Goal: Task Accomplishment & Management: Manage account settings

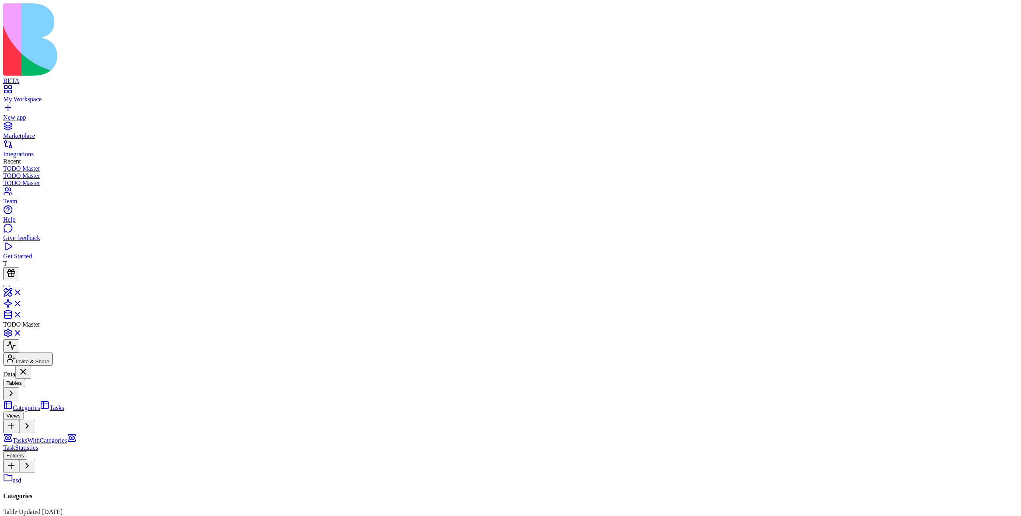
click at [64, 328] on link "Tasks" at bounding box center [52, 408] width 24 height 7
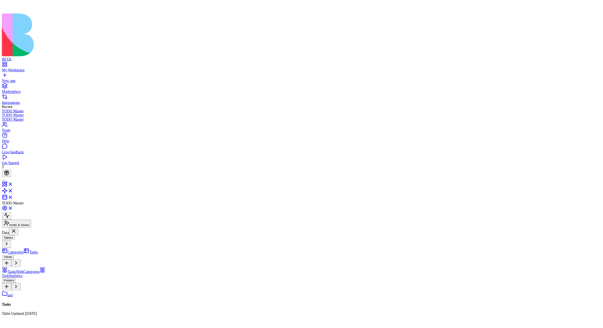
scroll to position [0, 176]
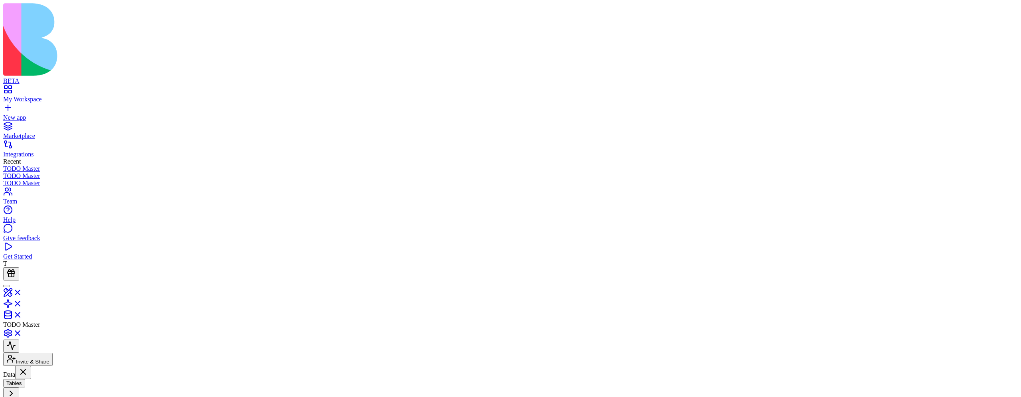
scroll to position [0, 95]
click at [22, 303] on link at bounding box center [12, 306] width 19 height 7
click at [22, 314] on link at bounding box center [12, 317] width 19 height 7
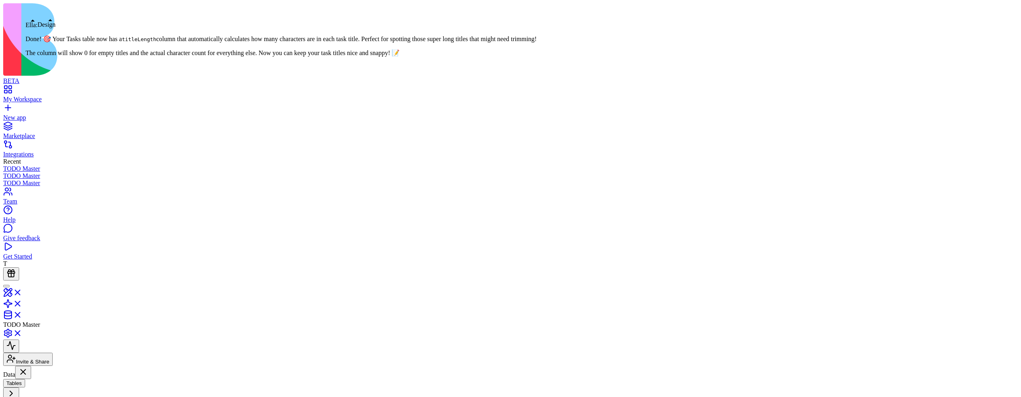
click at [22, 292] on link at bounding box center [12, 295] width 19 height 7
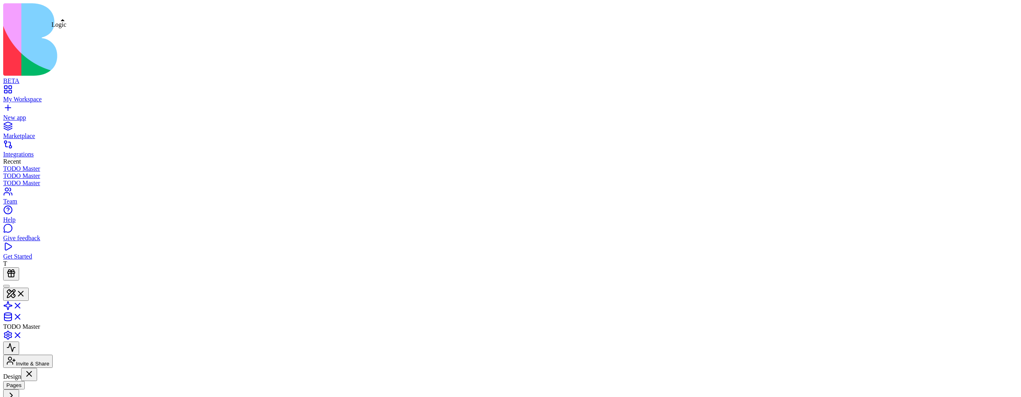
click at [22, 305] on link at bounding box center [12, 308] width 19 height 7
click at [10, 89] on link "My Workspace" at bounding box center [510, 96] width 1015 height 14
click at [43, 96] on div "My Workspace" at bounding box center [510, 99] width 1015 height 7
click at [22, 305] on link at bounding box center [12, 308] width 19 height 7
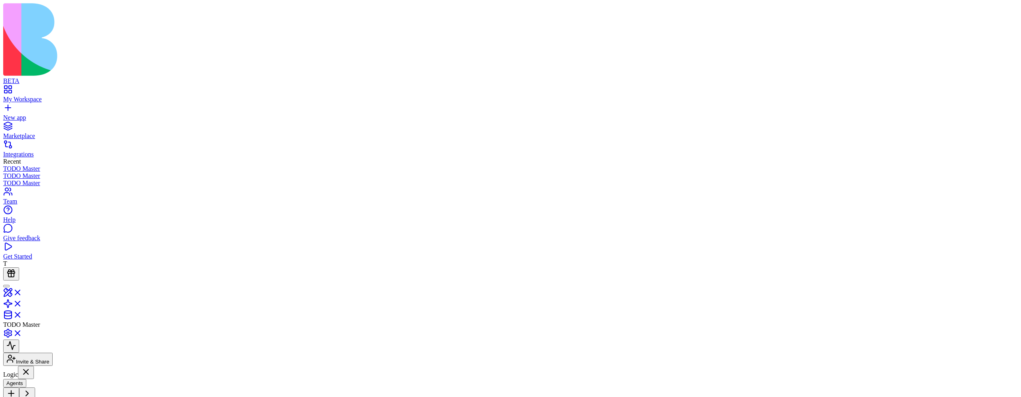
click at [14, 89] on link "My Workspace" at bounding box center [510, 96] width 1015 height 14
click at [61, 19] on span at bounding box center [63, 20] width 4 height 2
click at [22, 305] on link at bounding box center [12, 308] width 19 height 7
click at [20, 96] on div "My Workspace" at bounding box center [510, 99] width 1015 height 7
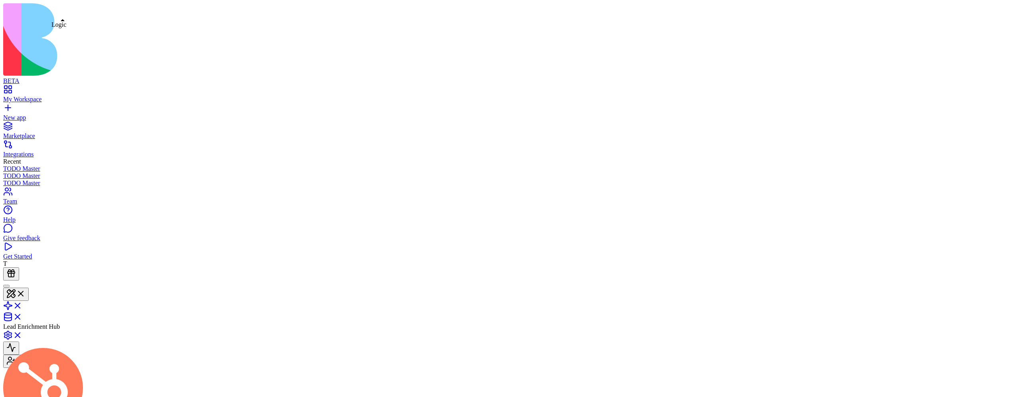
click at [22, 305] on link at bounding box center [12, 308] width 19 height 7
click at [22, 314] on link at bounding box center [12, 317] width 19 height 7
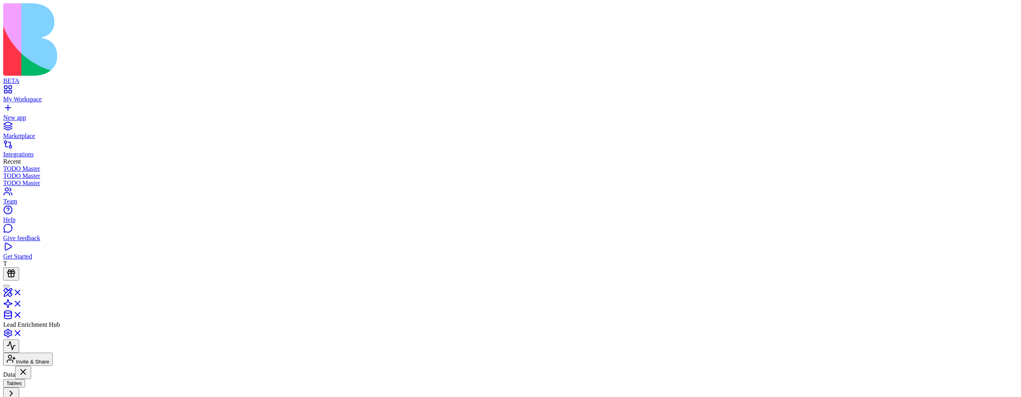
click at [22, 314] on link at bounding box center [12, 317] width 19 height 7
click at [22, 316] on link at bounding box center [12, 319] width 19 height 7
click at [25, 328] on button "Tables" at bounding box center [14, 383] width 22 height 8
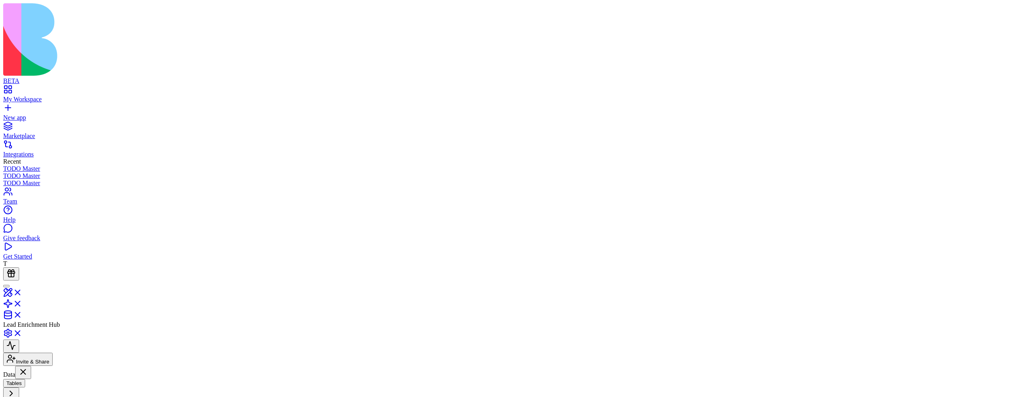
click at [25, 328] on button "Tables" at bounding box center [14, 383] width 22 height 8
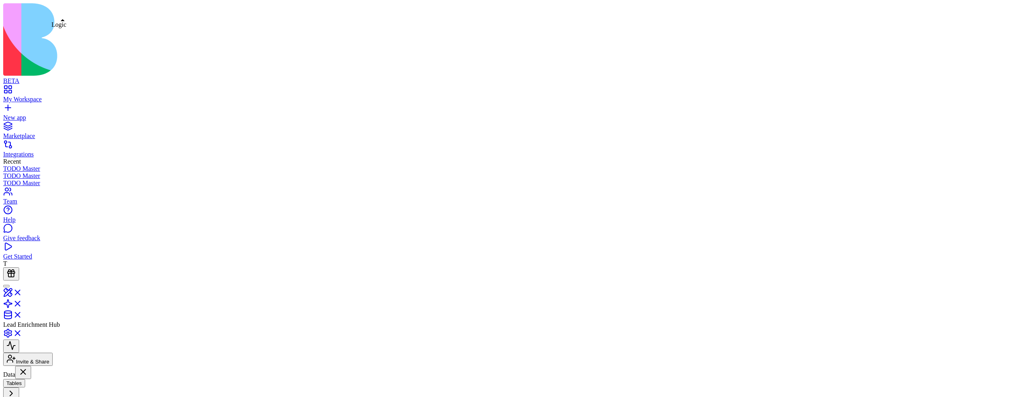
click at [22, 303] on link at bounding box center [12, 306] width 19 height 7
click at [22, 314] on link at bounding box center [12, 317] width 19 height 7
click at [22, 292] on link at bounding box center [12, 295] width 19 height 7
click at [22, 316] on link at bounding box center [12, 319] width 19 height 7
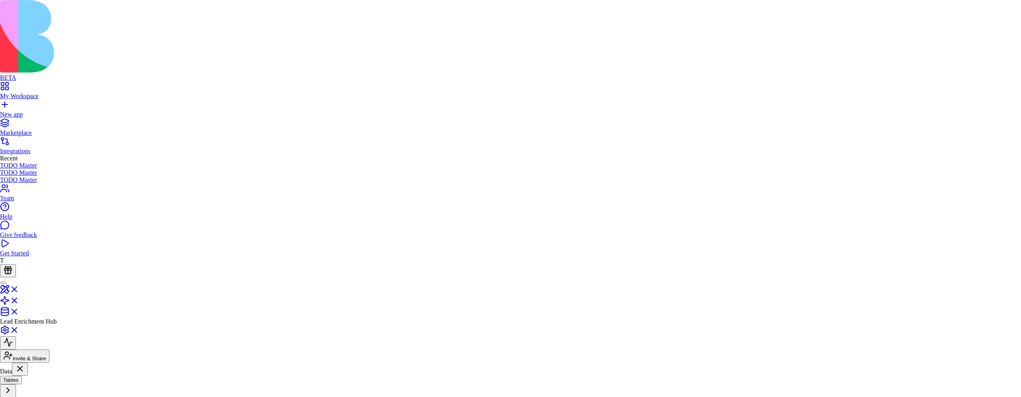
type input "******"
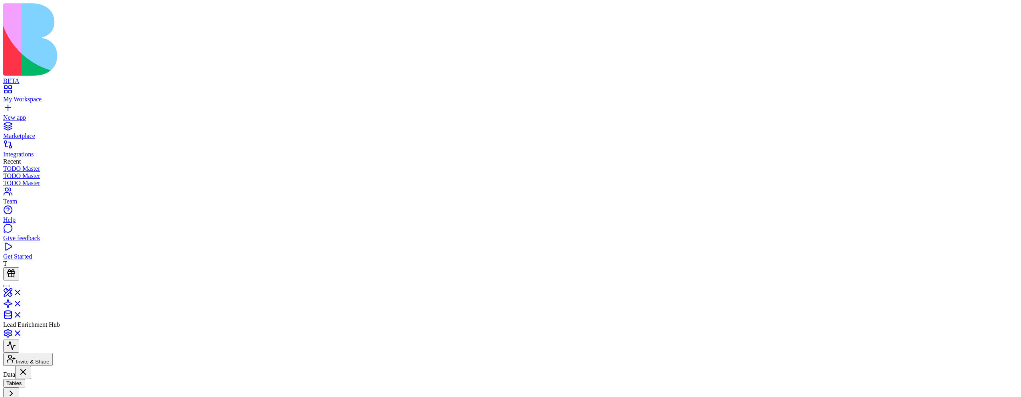
click at [16, 89] on link "My Workspace" at bounding box center [510, 96] width 1015 height 14
click at [389, 328] on div "Launch" at bounding box center [510, 338] width 1015 height 20
click at [22, 316] on link at bounding box center [12, 319] width 19 height 7
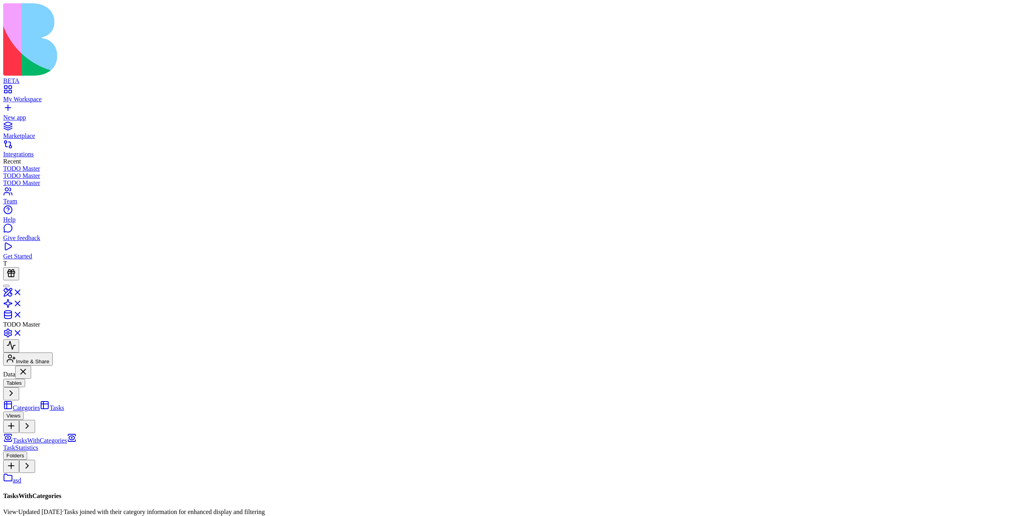
click at [40, 328] on link "Categories" at bounding box center [21, 408] width 37 height 7
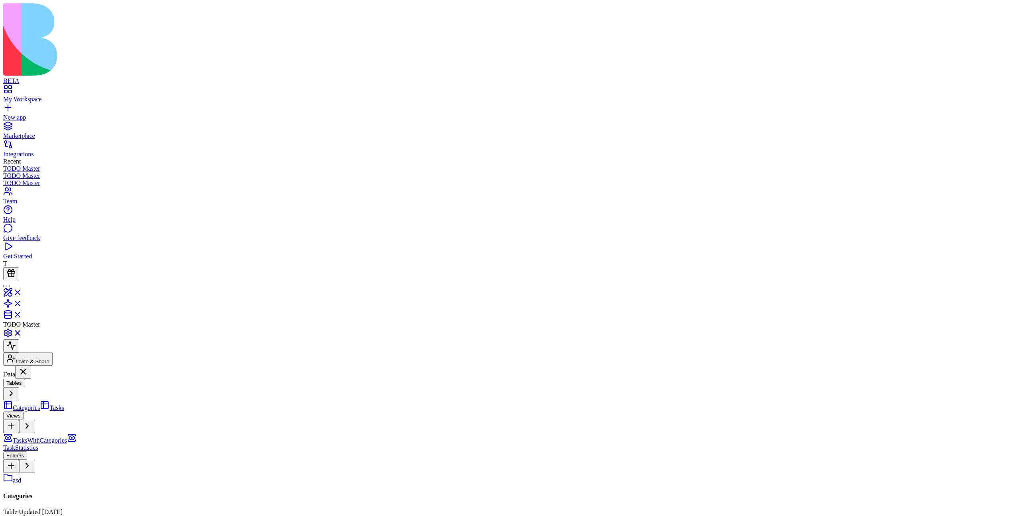
click at [49, 328] on span "Tasks" at bounding box center [56, 408] width 14 height 7
click at [60, 328] on link "TasksWithCategories" at bounding box center [35, 440] width 64 height 7
click at [63, 328] on link "TaskStatistics" at bounding box center [39, 444] width 73 height 14
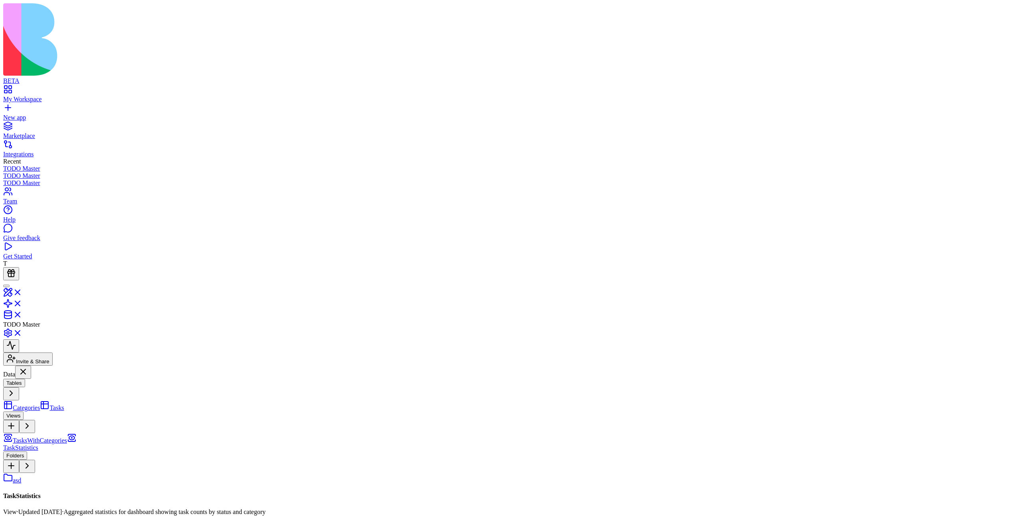
click at [67, 328] on link "TasksWithCategories" at bounding box center [35, 440] width 64 height 7
click at [40, 328] on span "Categories" at bounding box center [26, 408] width 27 height 7
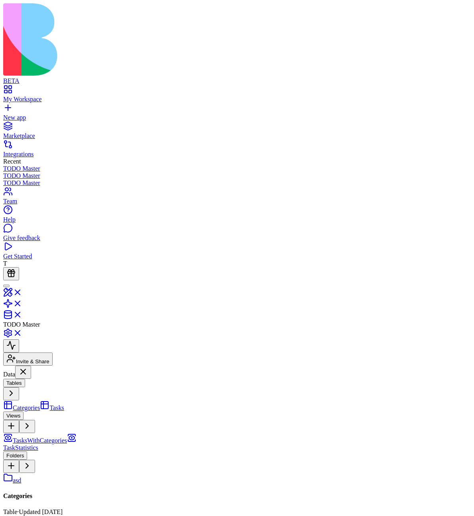
scroll to position [0, 224]
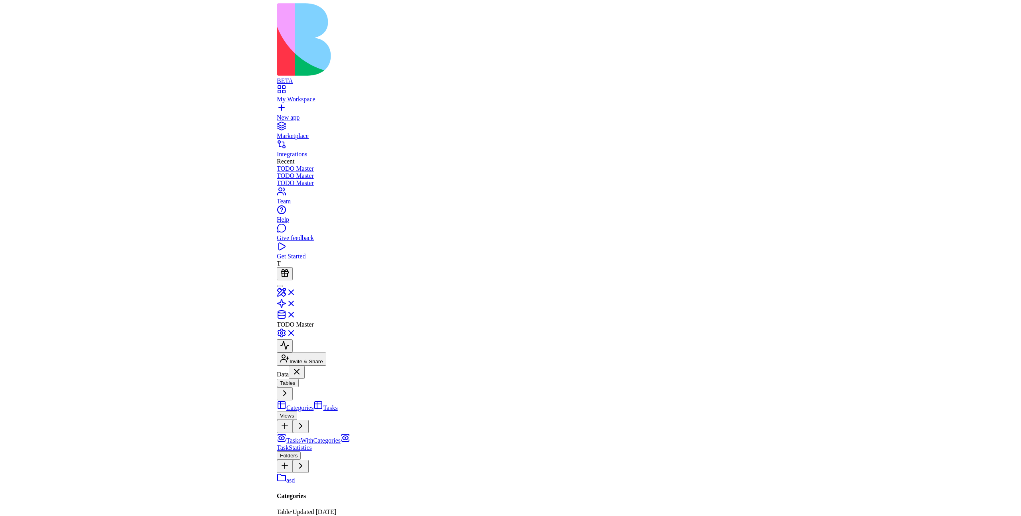
scroll to position [0, 711]
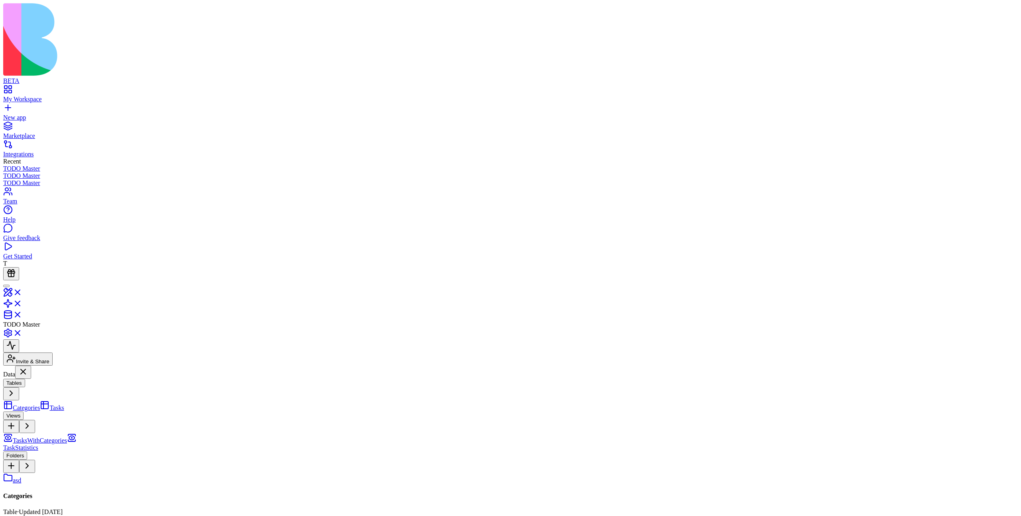
scroll to position [0, 0]
click at [64, 328] on link "Tasks" at bounding box center [52, 408] width 24 height 7
click at [67, 328] on link "TasksWithCategories" at bounding box center [35, 440] width 64 height 7
click at [77, 328] on link "TaskStatistics" at bounding box center [39, 444] width 73 height 14
click at [64, 328] on div "Folders asd" at bounding box center [49, 468] width 92 height 33
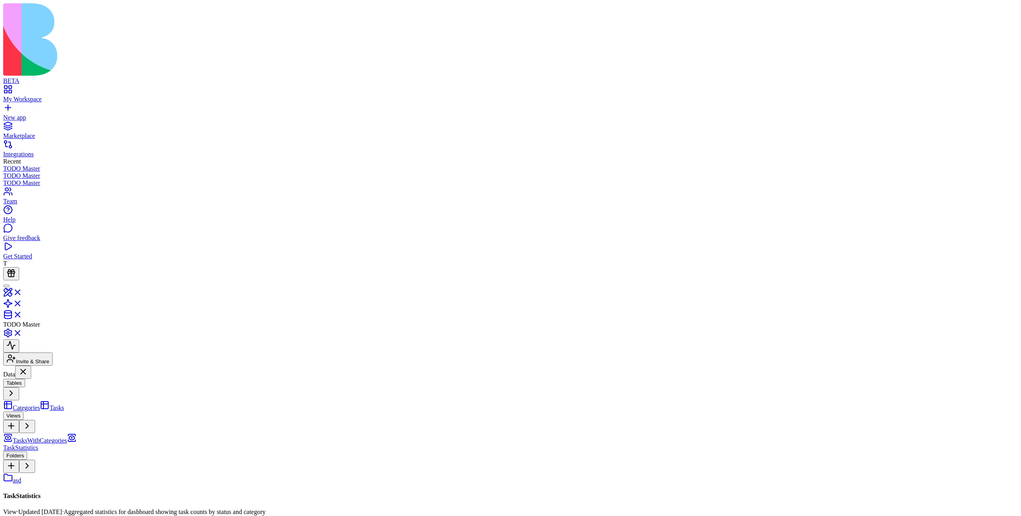
click at [21, 328] on link "asd" at bounding box center [12, 480] width 18 height 7
click at [40, 328] on span "Categories" at bounding box center [26, 408] width 27 height 7
click at [64, 328] on link "Tasks" at bounding box center [52, 408] width 24 height 7
click at [40, 328] on span "Categories" at bounding box center [26, 408] width 27 height 7
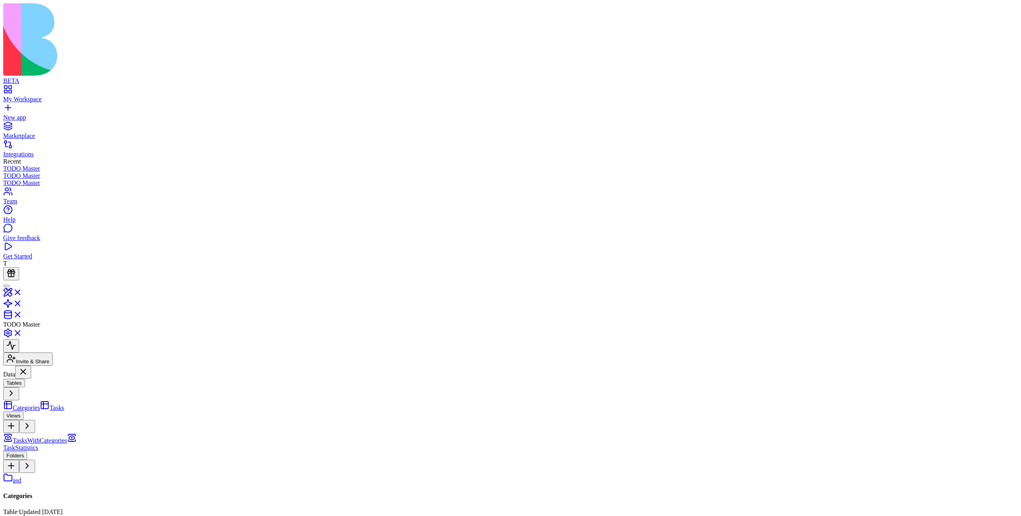
scroll to position [0, 164]
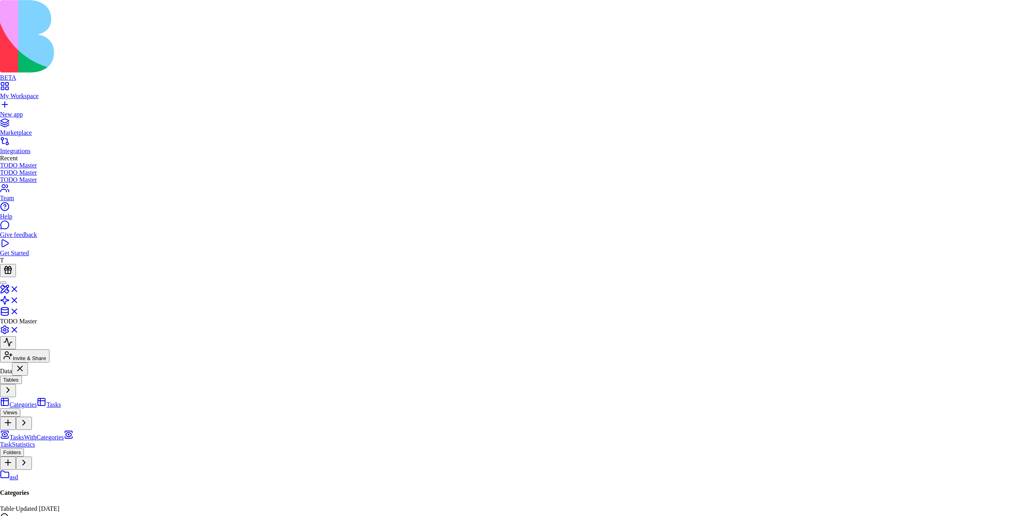
drag, startPoint x: 453, startPoint y: 242, endPoint x: 527, endPoint y: 310, distance: 100.5
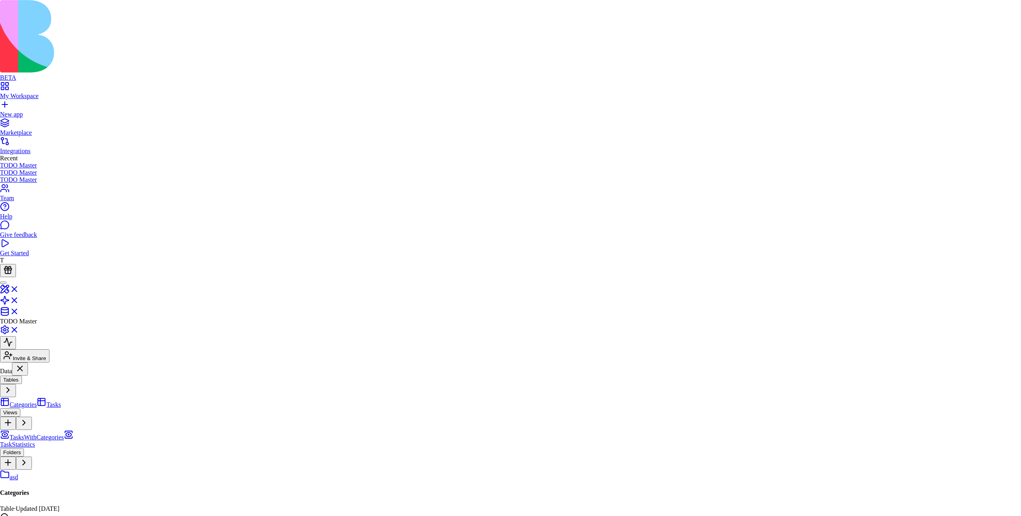
drag, startPoint x: 493, startPoint y: 298, endPoint x: 440, endPoint y: 255, distance: 69.2
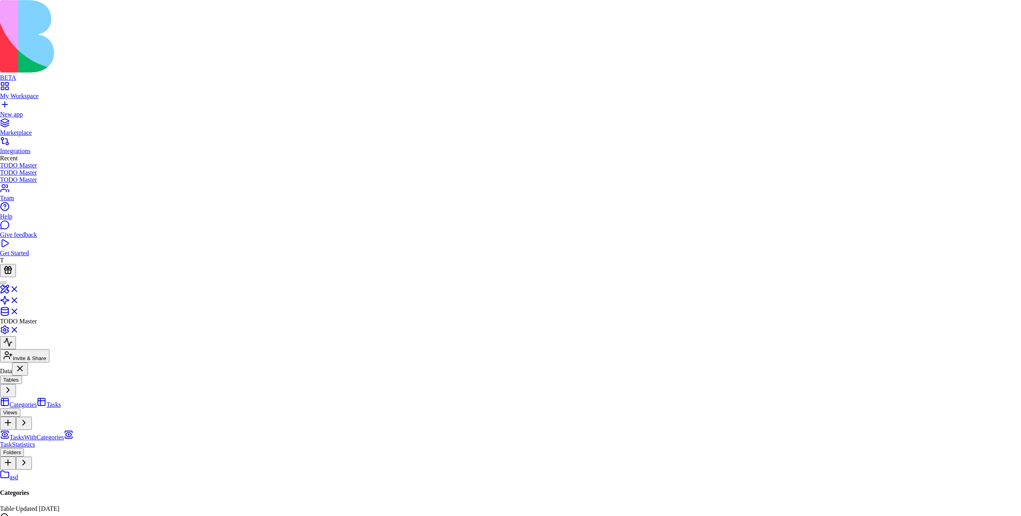
click at [553, 169] on span "Spanish" at bounding box center [551, 165] width 20 height 7
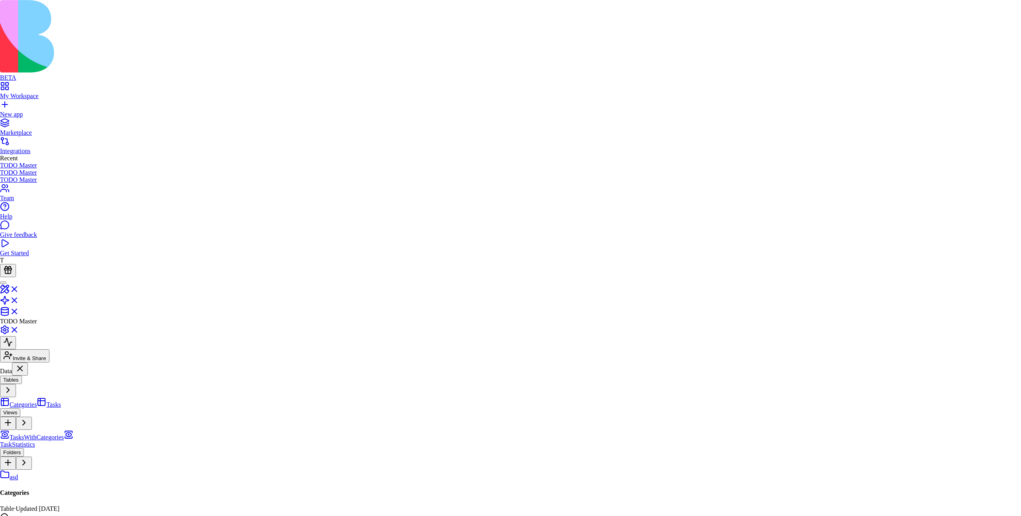
drag, startPoint x: 532, startPoint y: 245, endPoint x: 500, endPoint y: 268, distance: 39.9
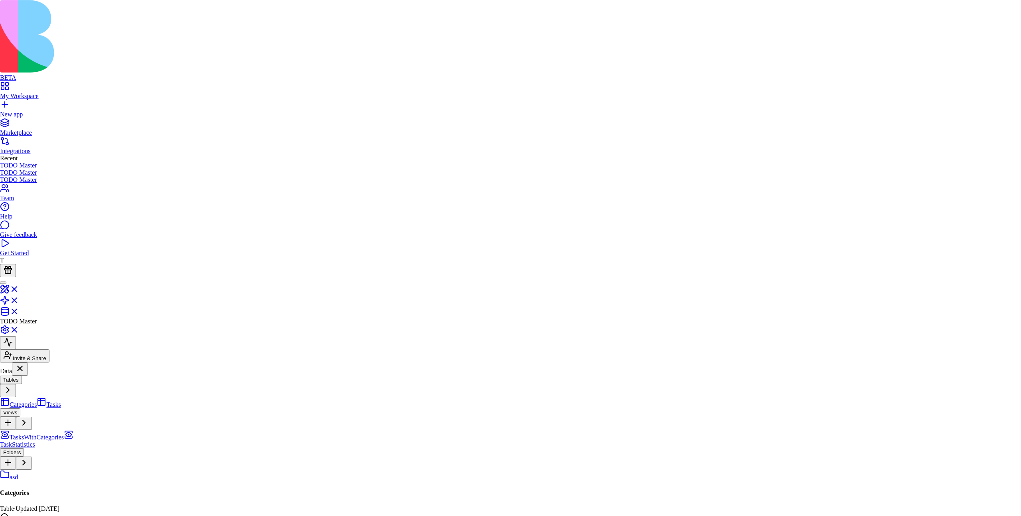
drag, startPoint x: 475, startPoint y: 231, endPoint x: 526, endPoint y: 271, distance: 64.7
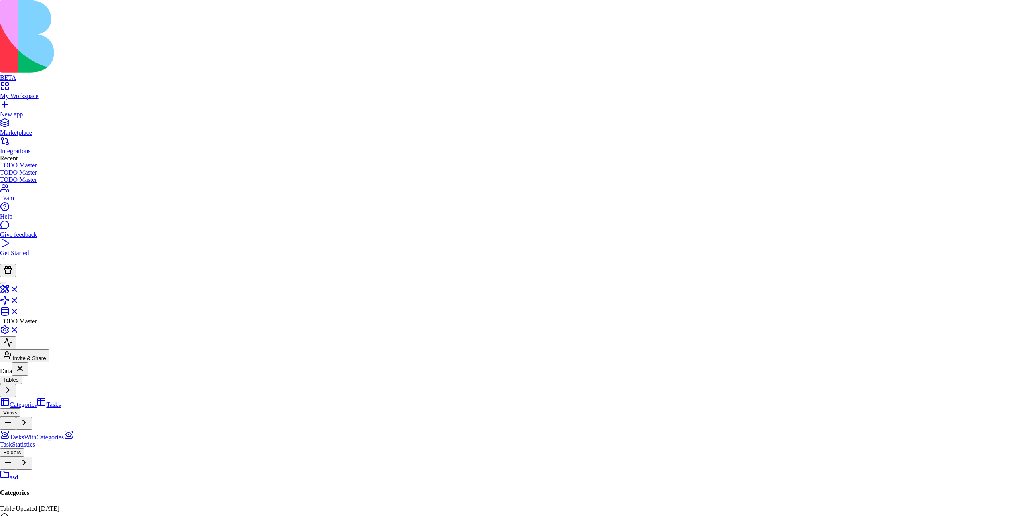
drag, startPoint x: 539, startPoint y: 330, endPoint x: 489, endPoint y: 328, distance: 49.9
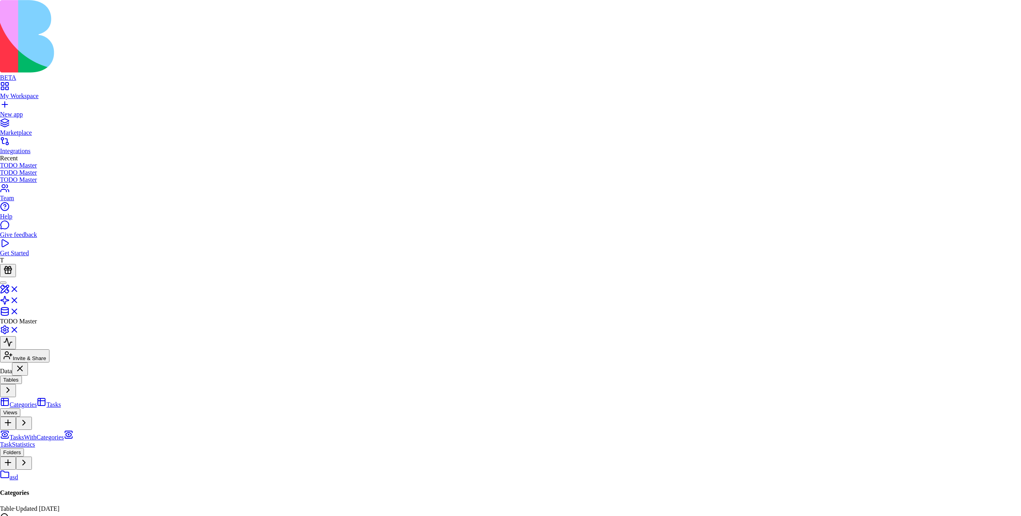
drag, startPoint x: 483, startPoint y: 241, endPoint x: 505, endPoint y: 285, distance: 49.2
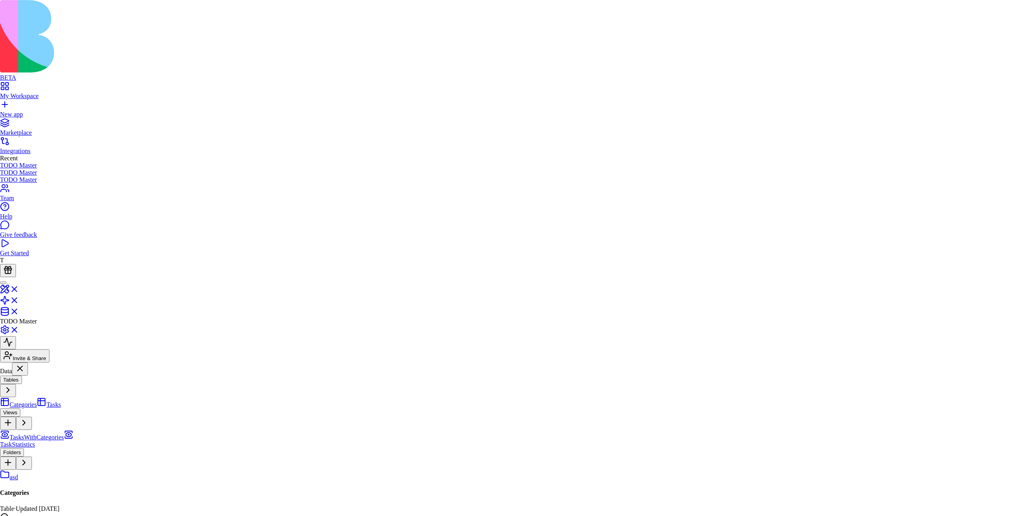
drag, startPoint x: 445, startPoint y: 234, endPoint x: 471, endPoint y: 270, distance: 44.4
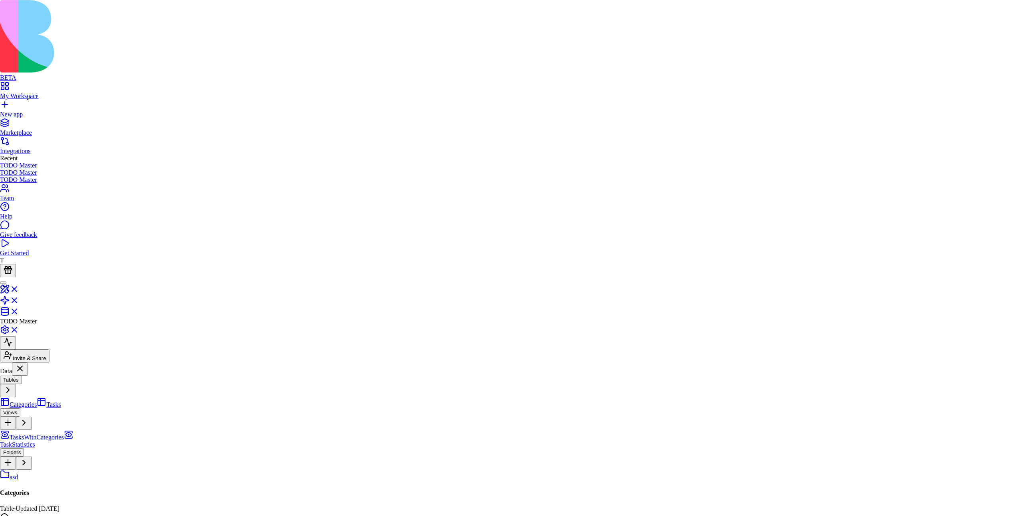
drag, startPoint x: 504, startPoint y: 254, endPoint x: 473, endPoint y: 296, distance: 52.1
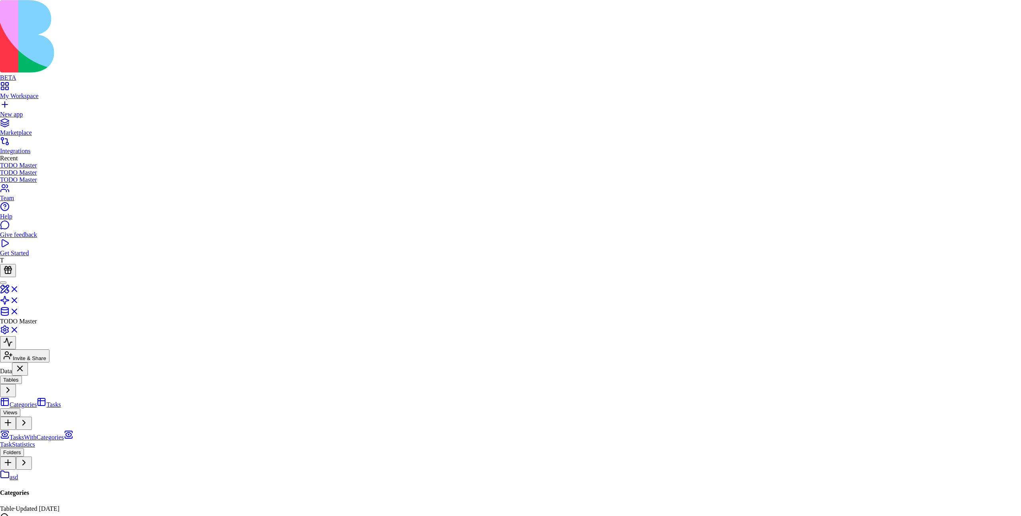
drag, startPoint x: 458, startPoint y: 222, endPoint x: 490, endPoint y: 263, distance: 52.0
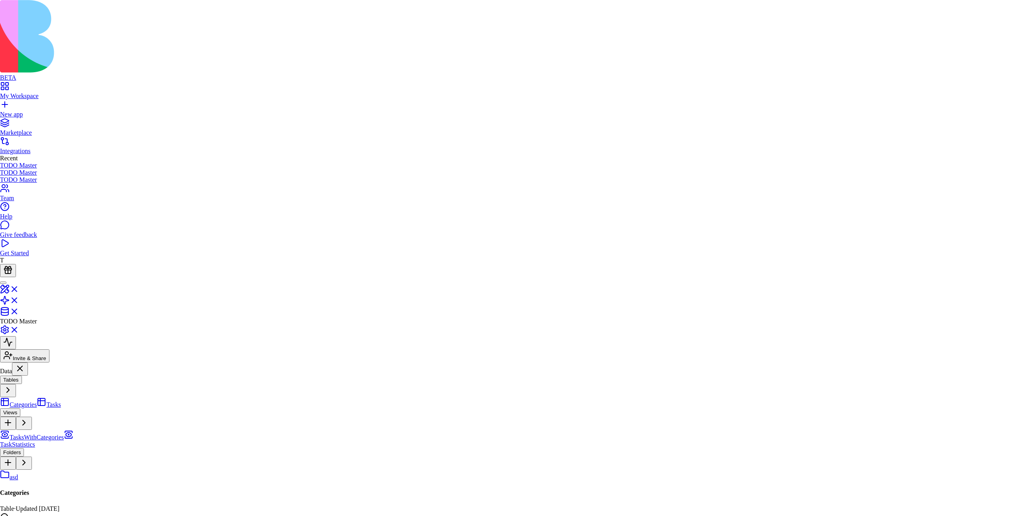
drag, startPoint x: 523, startPoint y: 243, endPoint x: 507, endPoint y: 316, distance: 74.7
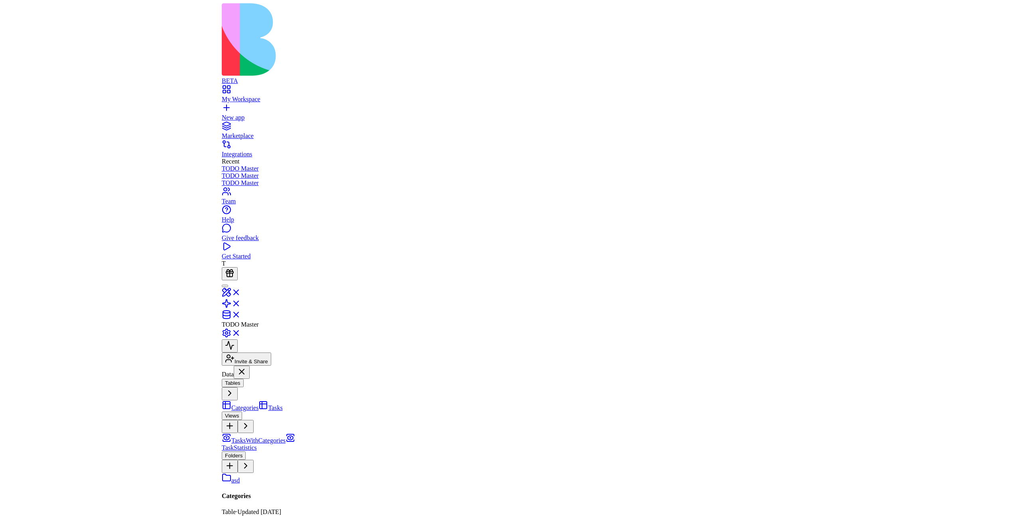
scroll to position [0, 0]
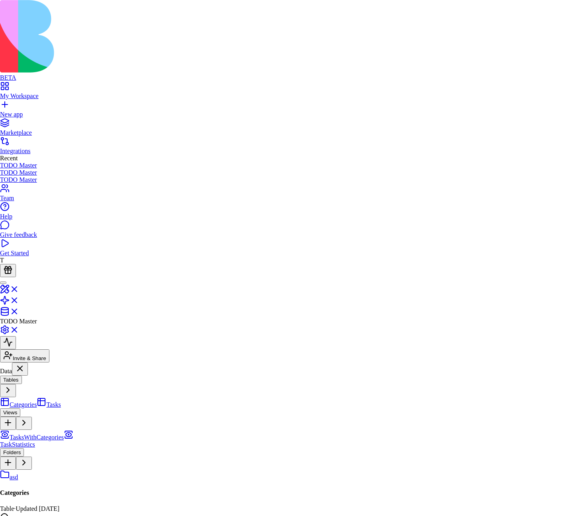
drag, startPoint x: 274, startPoint y: 257, endPoint x: 307, endPoint y: 275, distance: 36.8
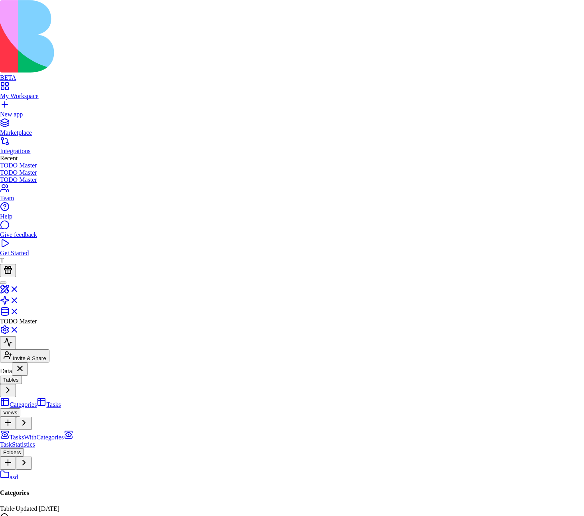
drag, startPoint x: 297, startPoint y: 258, endPoint x: 272, endPoint y: 266, distance: 26.6
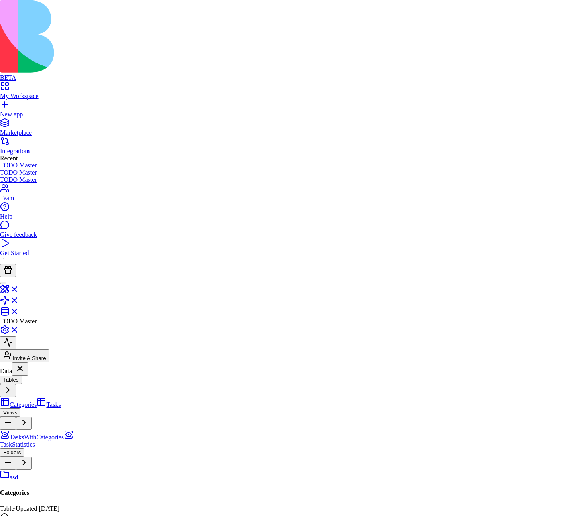
drag, startPoint x: 237, startPoint y: 247, endPoint x: 282, endPoint y: 244, distance: 46.0
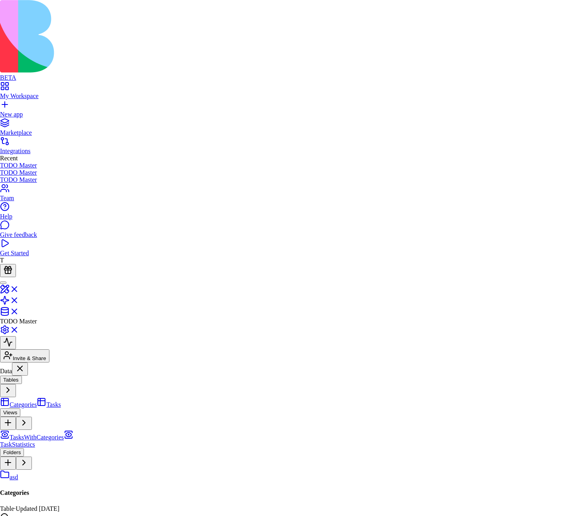
drag, startPoint x: 307, startPoint y: 245, endPoint x: 277, endPoint y: 277, distance: 43.5
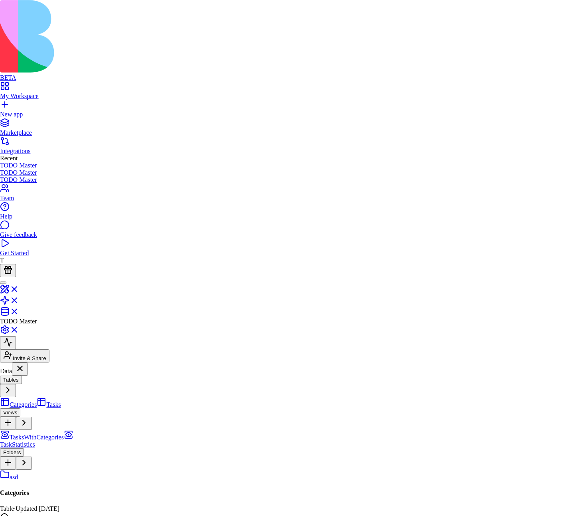
drag, startPoint x: 266, startPoint y: 251, endPoint x: 278, endPoint y: 270, distance: 23.1
drag, startPoint x: 273, startPoint y: 261, endPoint x: 274, endPoint y: 274, distance: 12.4
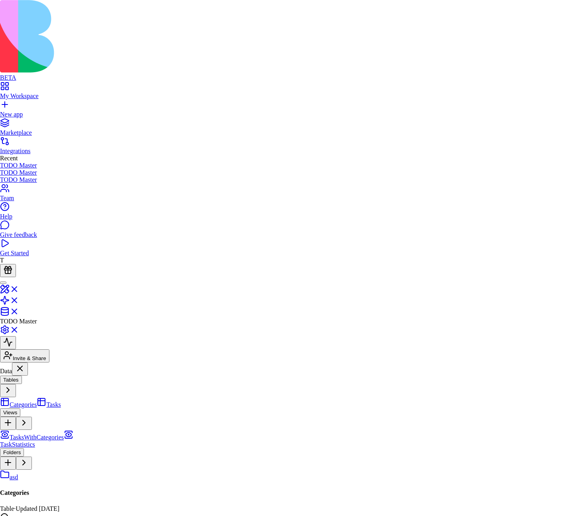
drag, startPoint x: 275, startPoint y: 249, endPoint x: 268, endPoint y: 261, distance: 14.1
drag, startPoint x: 237, startPoint y: 243, endPoint x: 291, endPoint y: 264, distance: 58.5
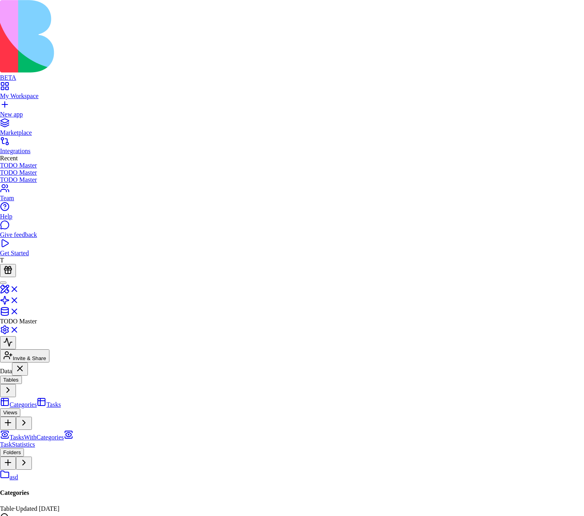
drag, startPoint x: 312, startPoint y: 270, endPoint x: 219, endPoint y: 255, distance: 93.8
